Goal: Transaction & Acquisition: Purchase product/service

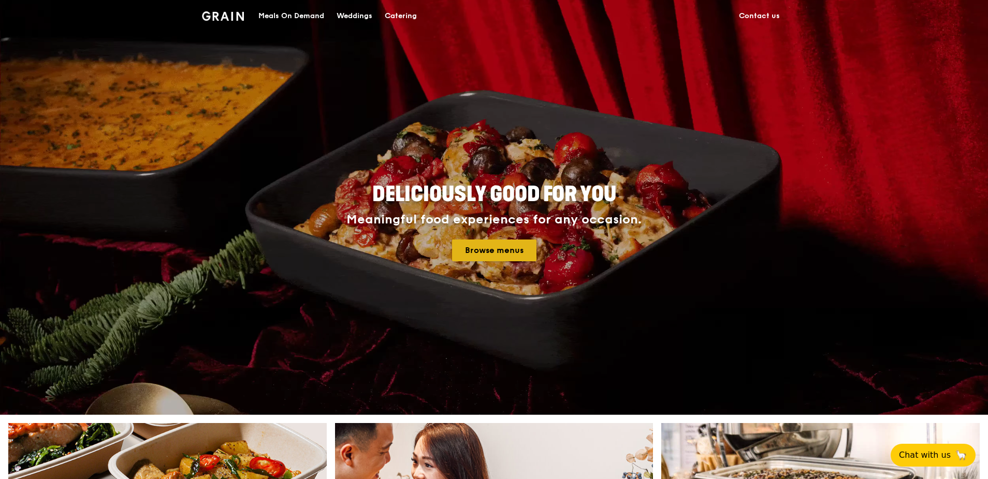
click at [510, 250] on link "Browse menus" at bounding box center [494, 250] width 84 height 22
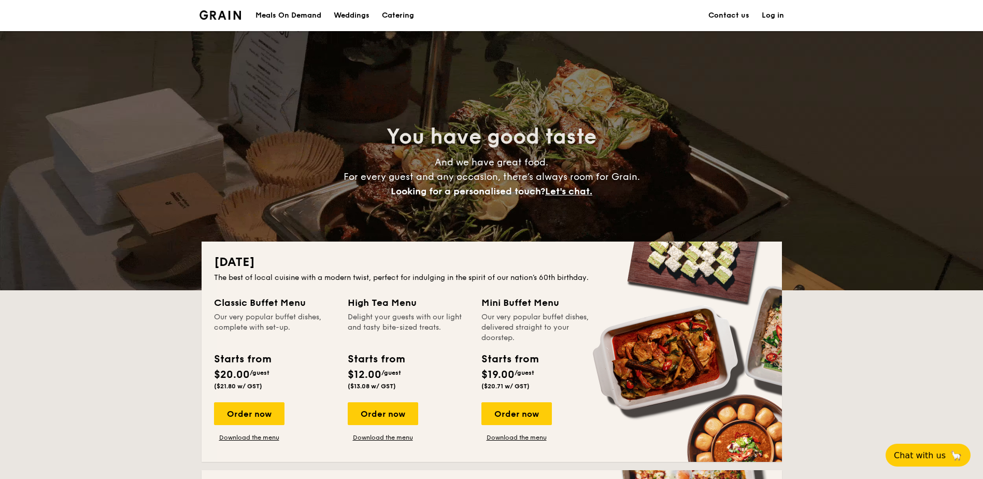
click at [300, 17] on div "Meals On Demand" at bounding box center [288, 15] width 66 height 31
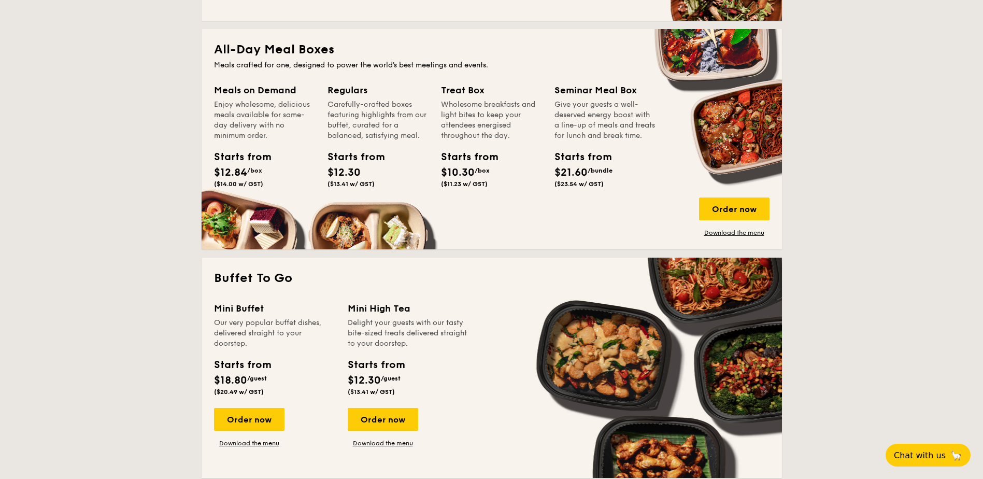
scroll to position [673, 0]
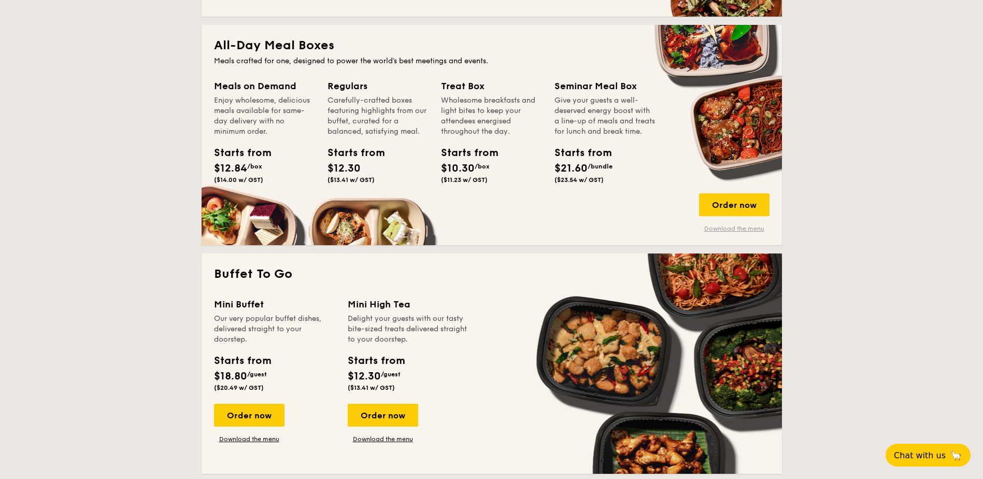
click at [748, 230] on link "Download the menu" at bounding box center [734, 228] width 70 height 8
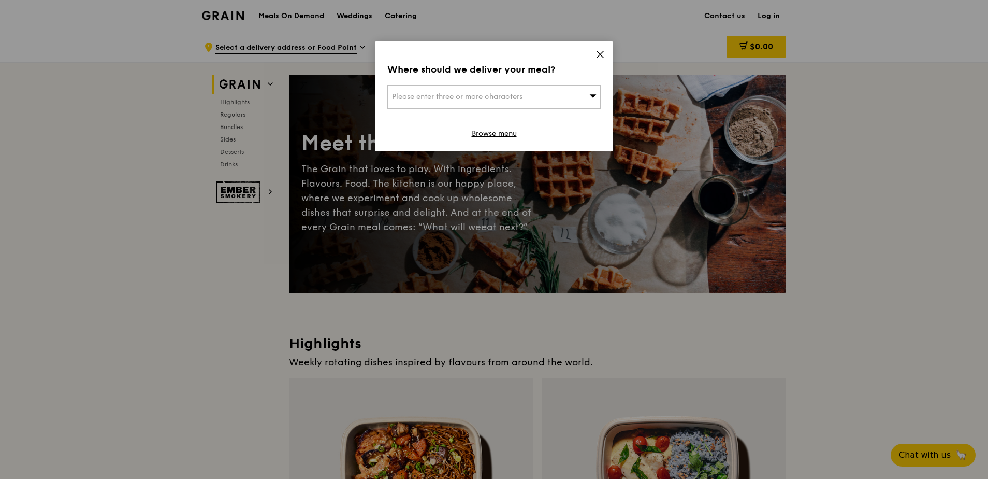
click at [580, 109] on div "Where should we deliver your meal? Please enter three or more characters Browse…" at bounding box center [494, 96] width 238 height 110
click at [579, 98] on div "Please enter three or more characters" at bounding box center [493, 97] width 213 height 24
click at [509, 99] on input "search" at bounding box center [494, 96] width 212 height 23
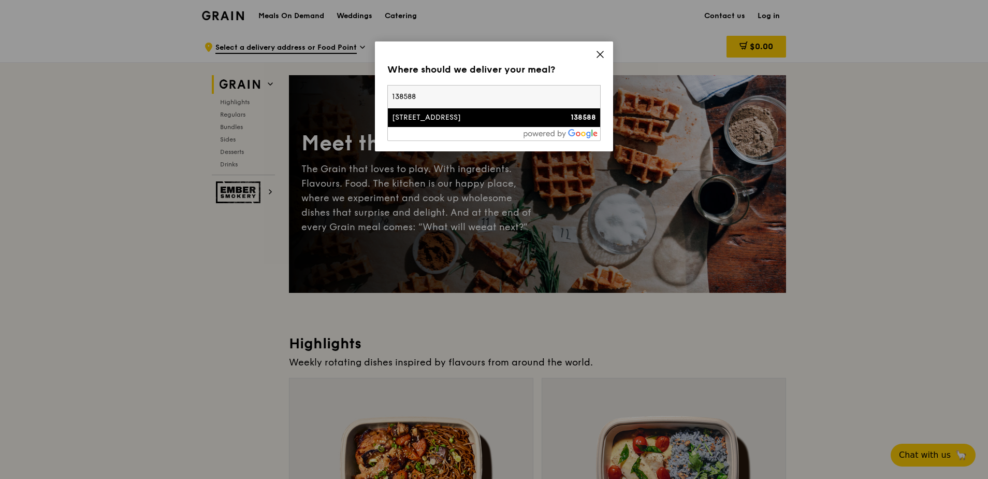
type input "138588"
click at [487, 116] on div "[STREET_ADDRESS]" at bounding box center [468, 117] width 153 height 10
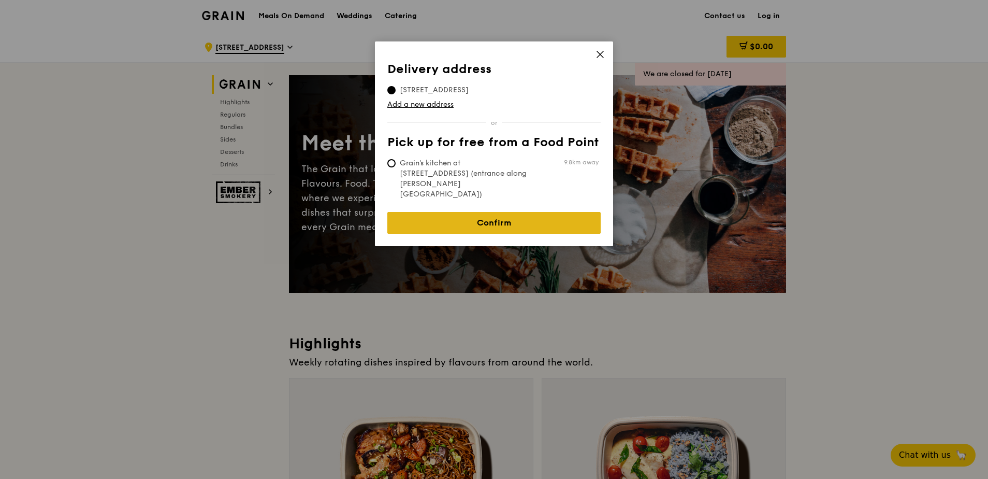
click at [524, 212] on link "Confirm" at bounding box center [493, 223] width 213 height 22
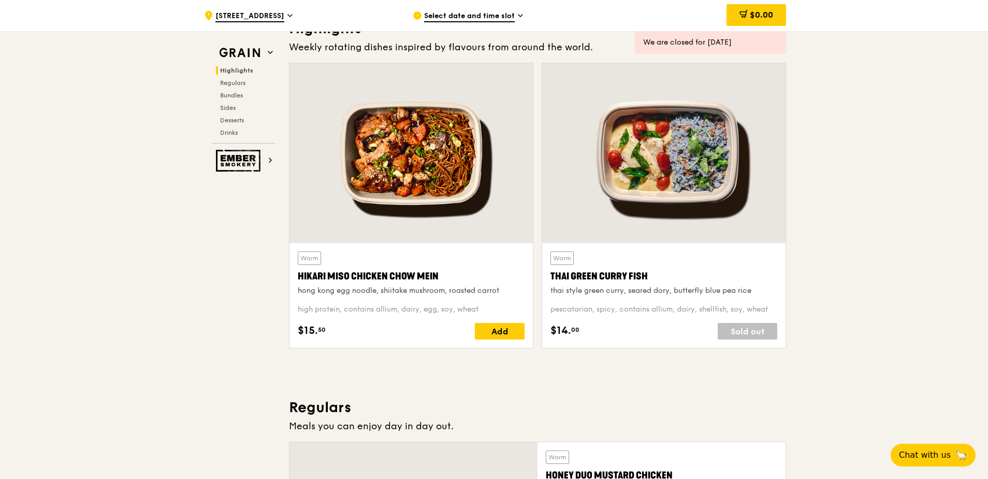
scroll to position [311, 0]
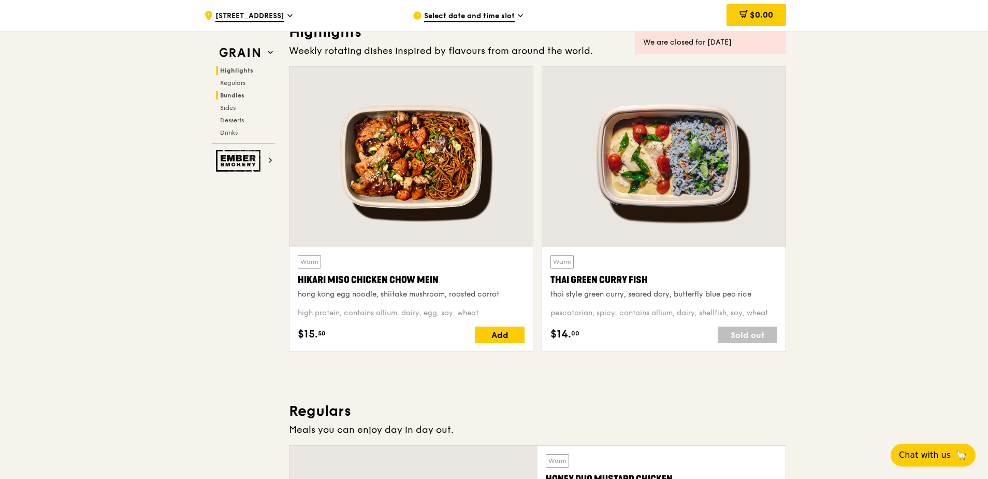
click at [239, 95] on span "Bundles" at bounding box center [232, 95] width 24 height 7
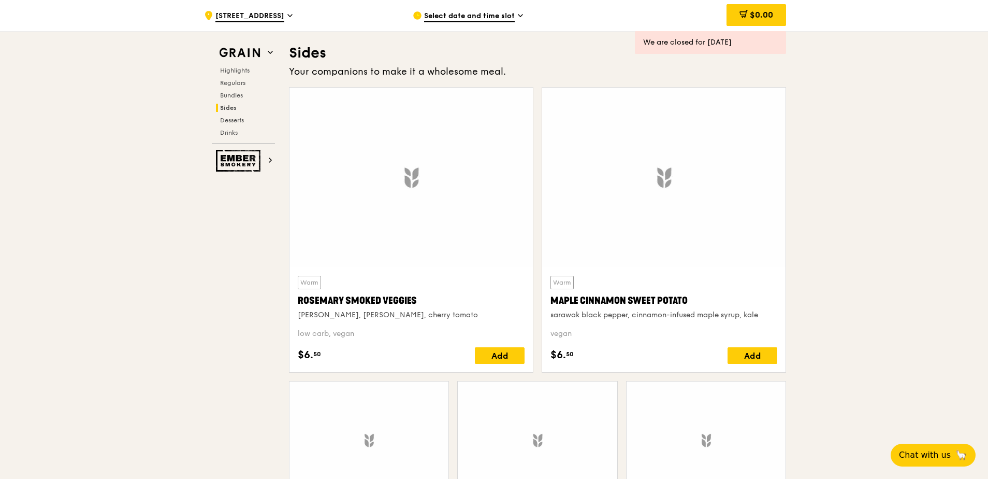
scroll to position [2517, 0]
